Goal: Task Accomplishment & Management: Manage account settings

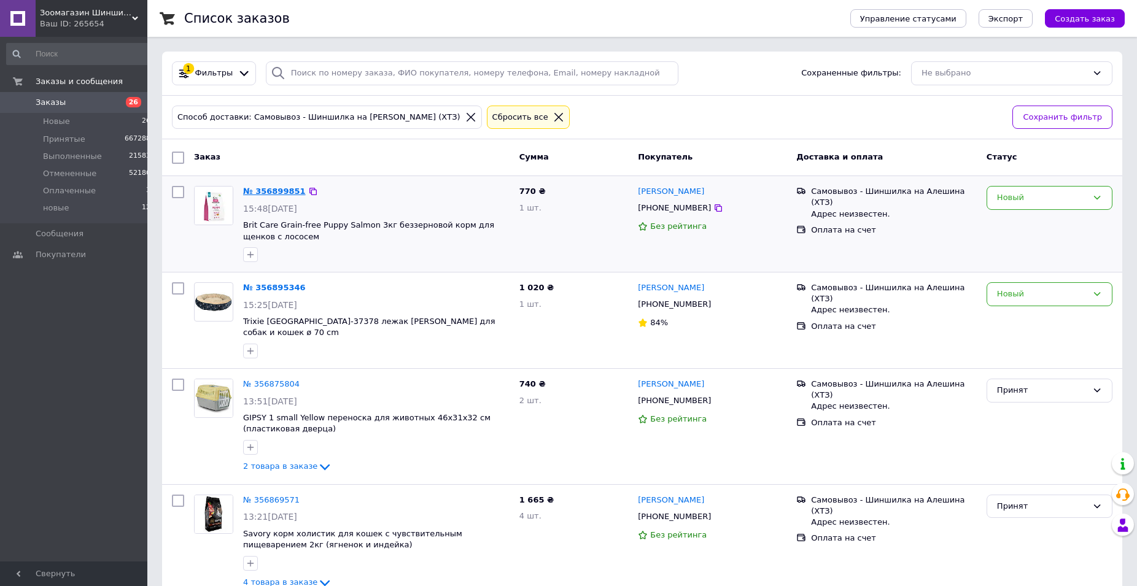
click at [271, 188] on link "№ 356899851" at bounding box center [274, 191] width 63 height 9
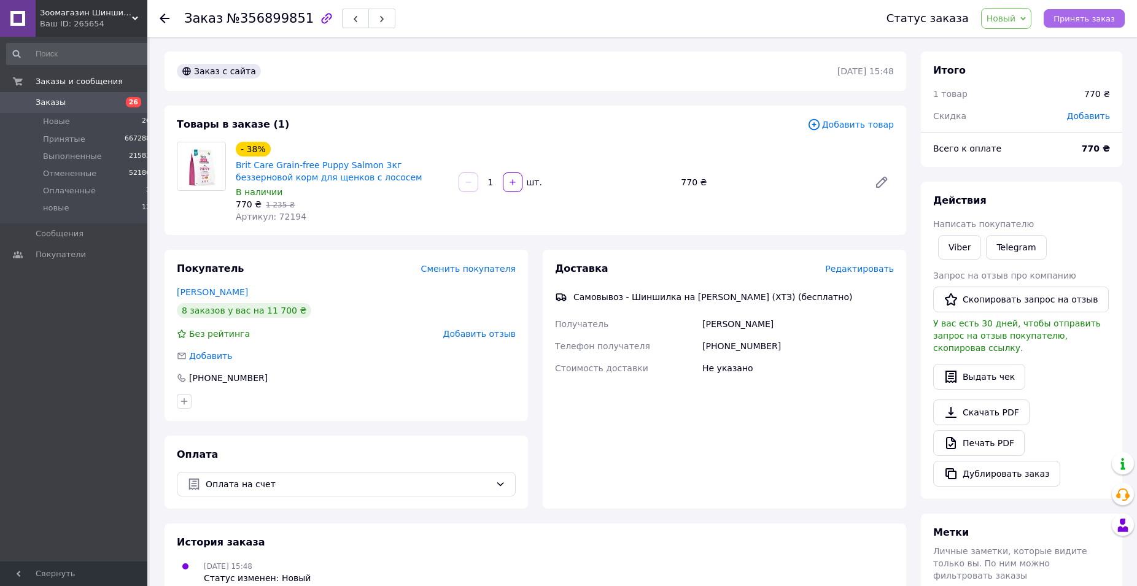
click at [1081, 25] on button "Принять заказ" at bounding box center [1084, 18] width 81 height 18
click at [986, 437] on link "Печать PDF" at bounding box center [978, 443] width 91 height 26
click at [160, 18] on use at bounding box center [165, 19] width 10 height 10
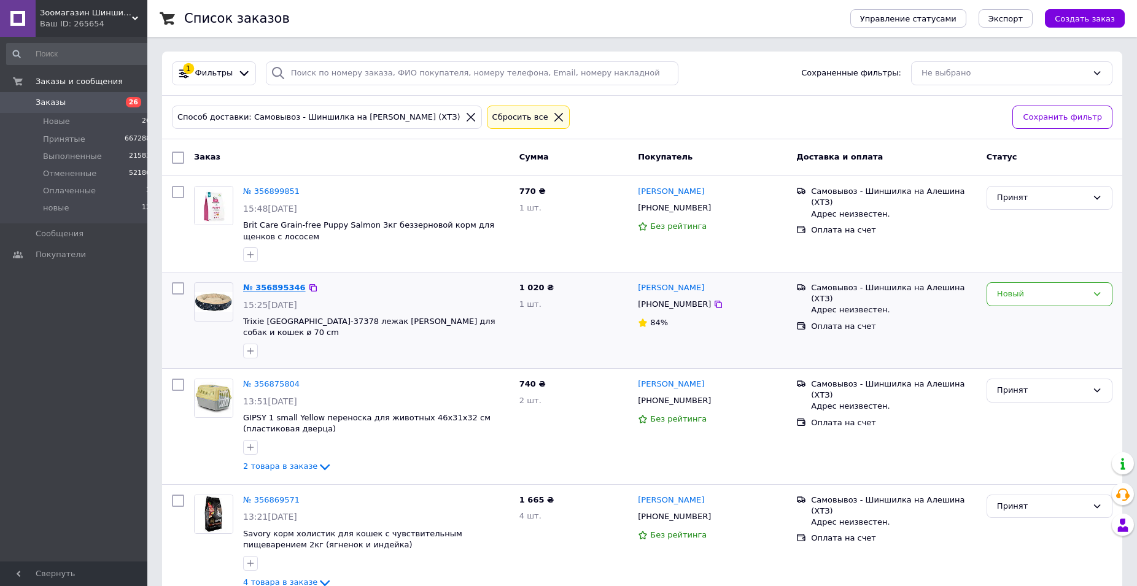
click at [281, 287] on link "№ 356895346" at bounding box center [274, 287] width 63 height 9
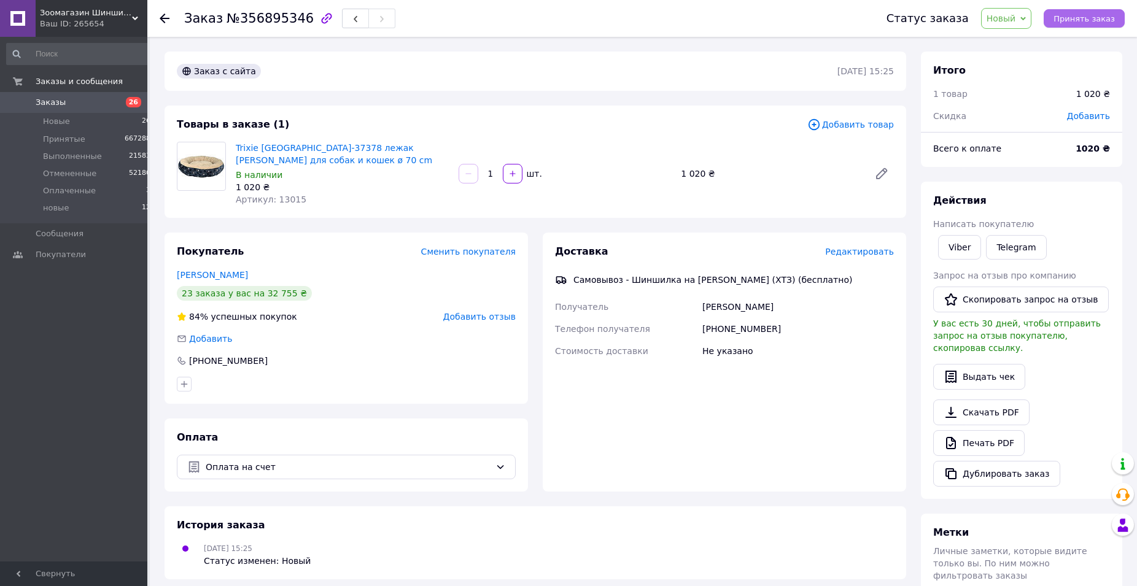
click at [1095, 15] on span "Принять заказ" at bounding box center [1084, 18] width 61 height 9
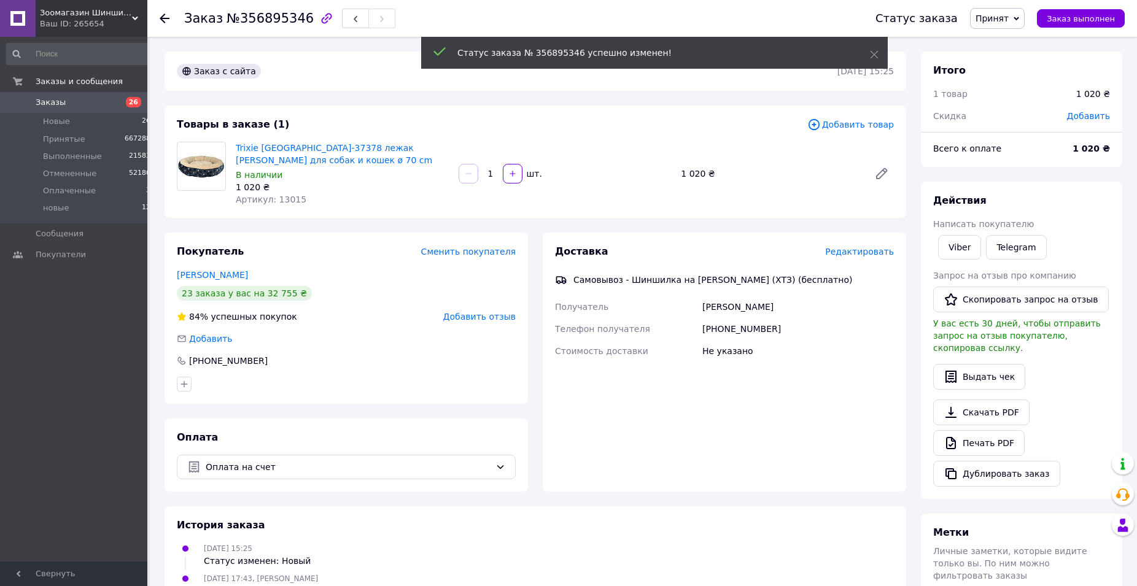
click at [987, 430] on link "Печать PDF" at bounding box center [978, 443] width 91 height 26
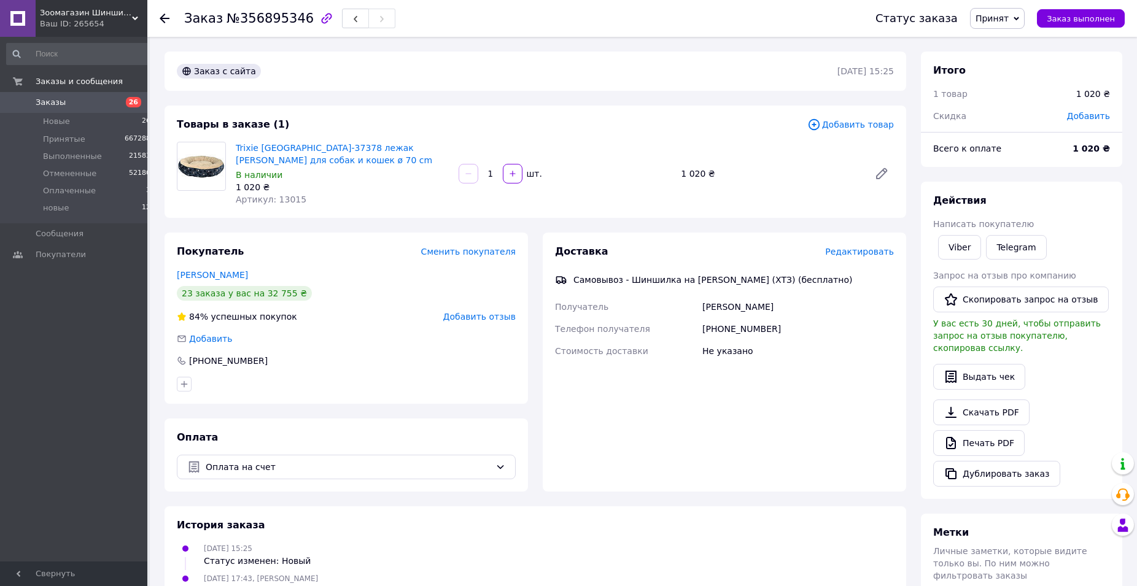
click at [165, 22] on use at bounding box center [165, 19] width 10 height 10
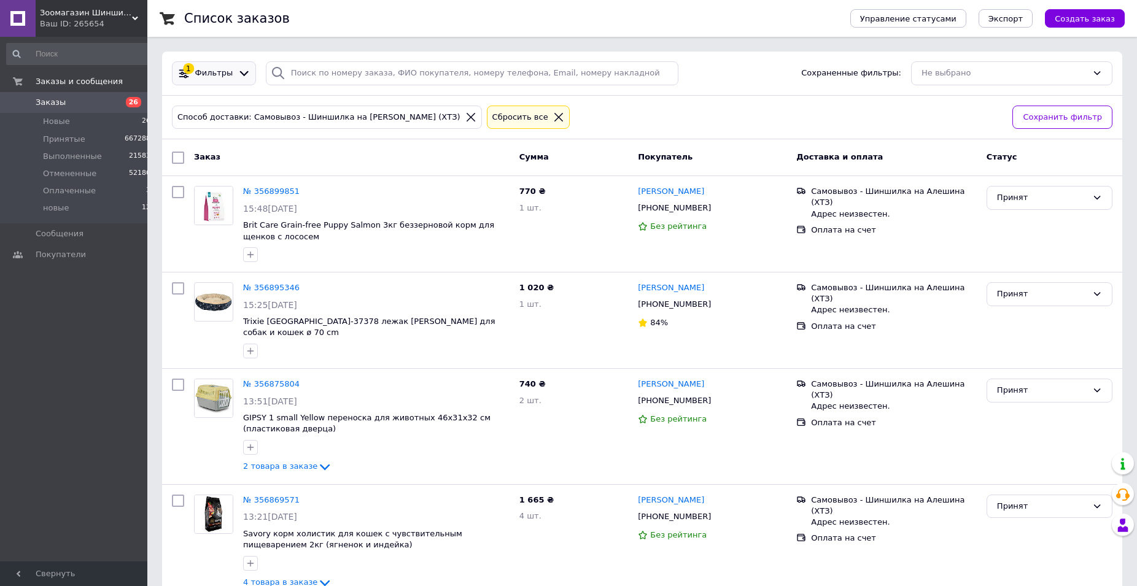
click at [240, 72] on icon at bounding box center [244, 73] width 13 height 13
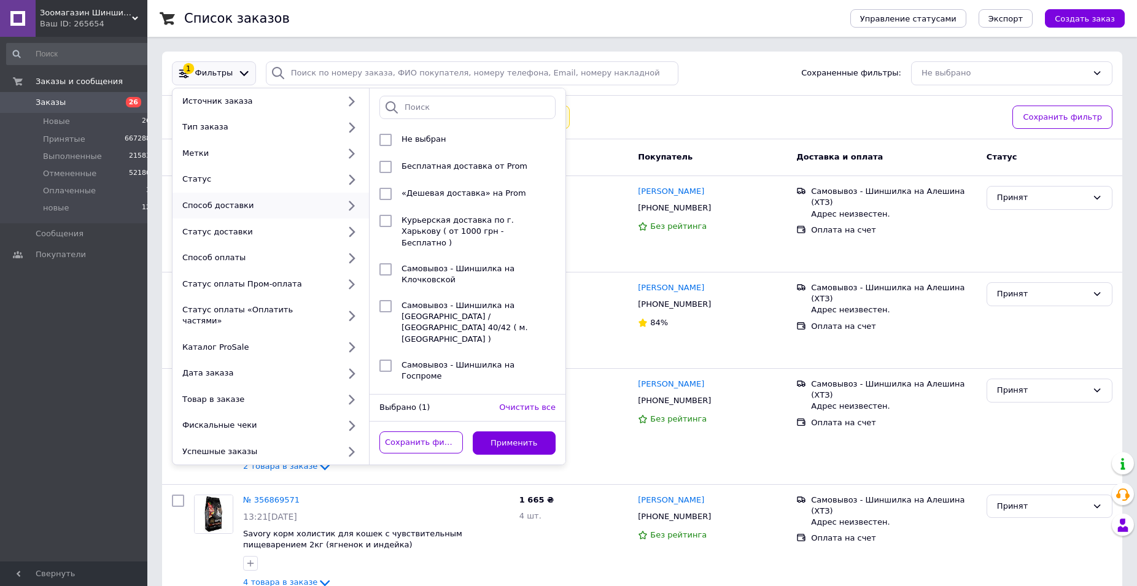
click at [673, 117] on div "Способ доставки: Самовывоз - Шиншилка на Алешина (ХТЗ) Сбросить все" at bounding box center [587, 117] width 836 height 29
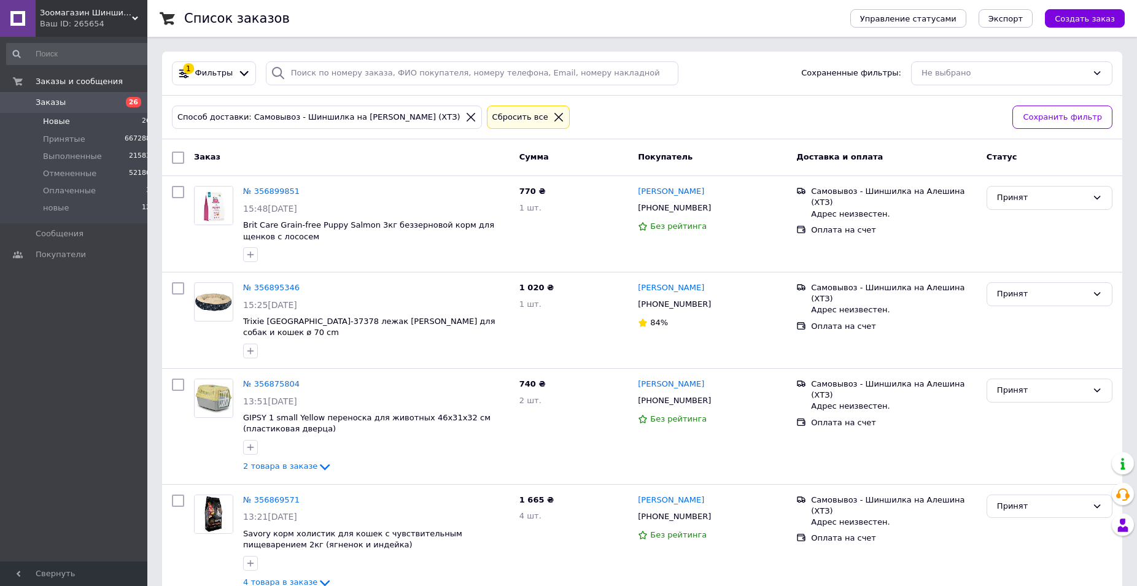
click at [54, 126] on span "Новые" at bounding box center [56, 121] width 27 height 11
